Goal: Book appointment/travel/reservation

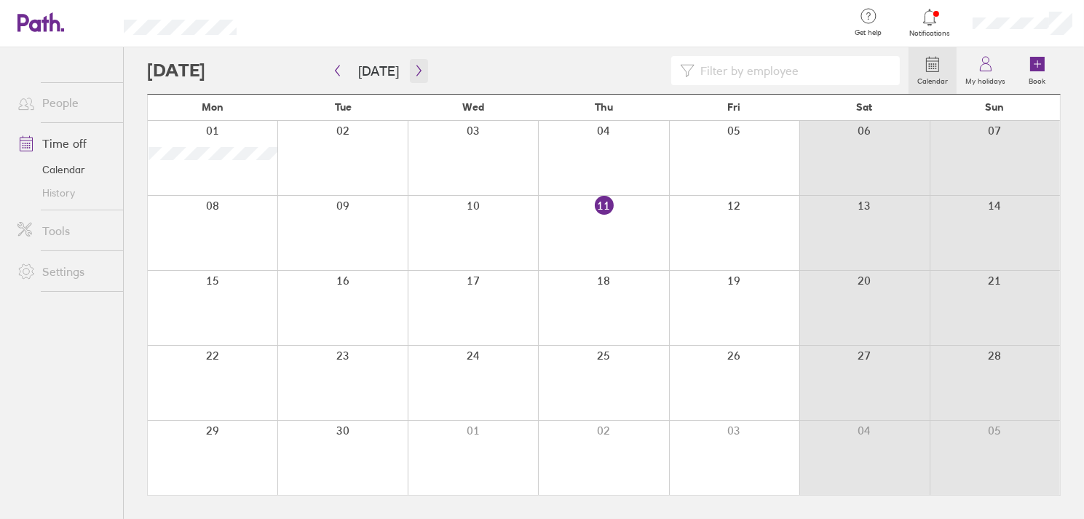
click at [416, 69] on icon "button" at bounding box center [418, 70] width 4 height 11
click at [573, 303] on div at bounding box center [603, 308] width 130 height 74
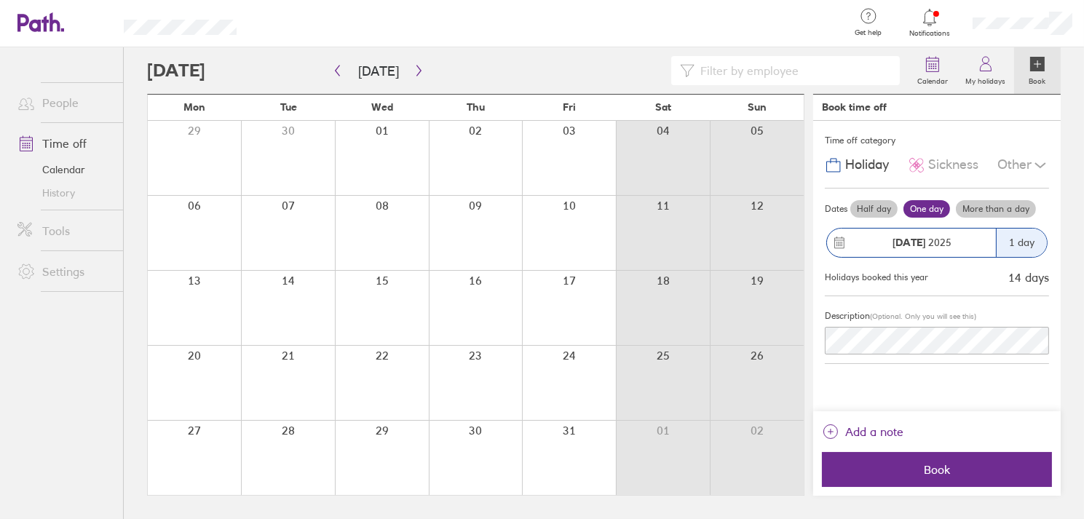
drag, startPoint x: 928, startPoint y: 464, endPoint x: 637, endPoint y: 456, distance: 291.2
click at [637, 456] on main "[DATE] [DATE] Mon Tue Wed Thu Fri Sat Sun 29 30 01 02 03 04 05 06 07 08 09 10 1…" at bounding box center [603, 283] width 913 height 472
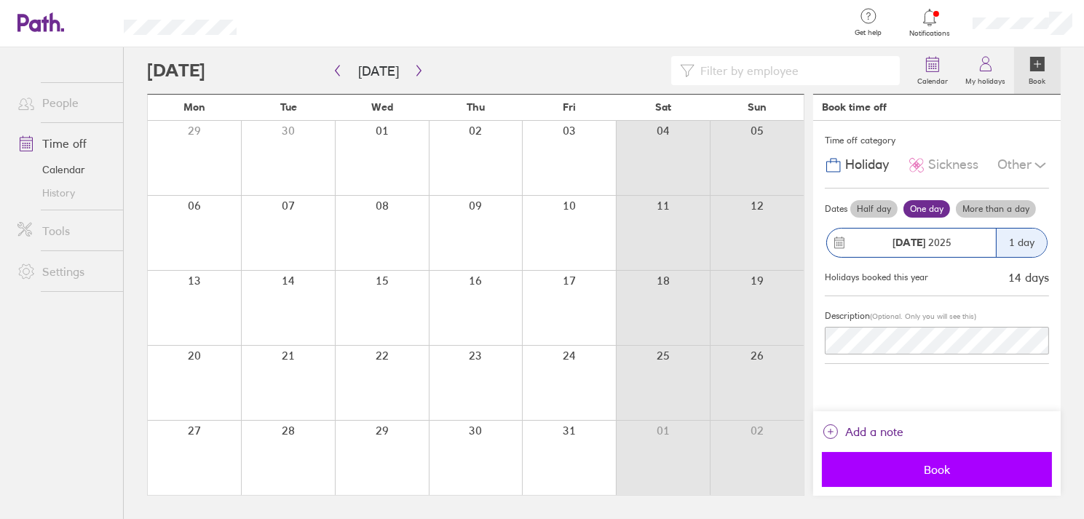
click at [894, 468] on span "Book" at bounding box center [937, 469] width 210 height 13
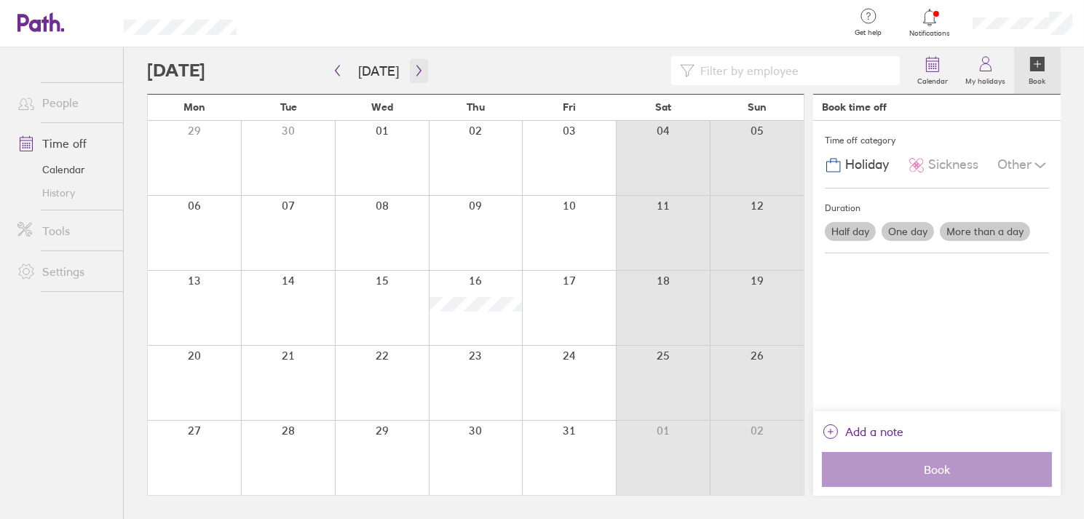
click at [416, 72] on icon "button" at bounding box center [418, 71] width 11 height 12
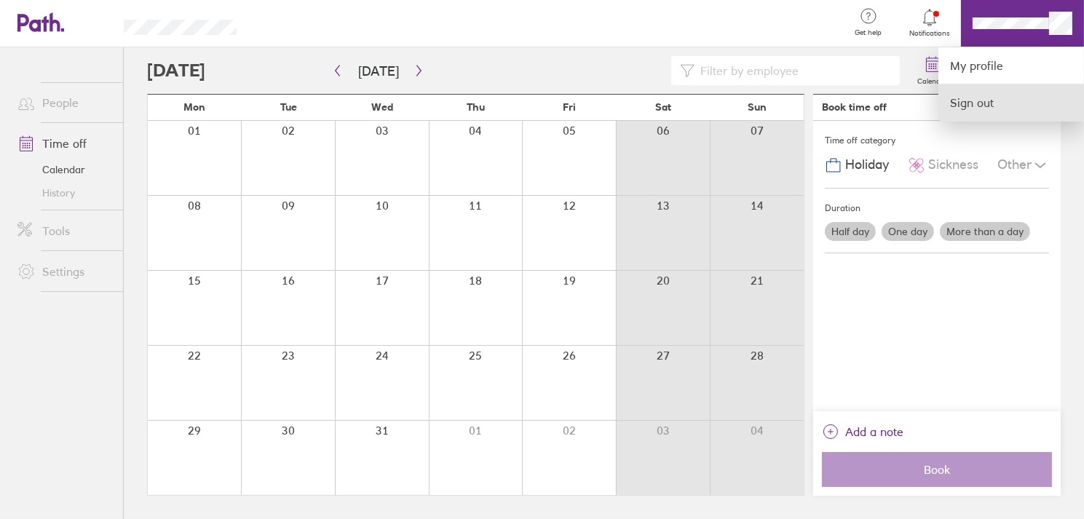
click at [993, 100] on link "Sign out" at bounding box center [1011, 102] width 146 height 36
